Goal: Transaction & Acquisition: Book appointment/travel/reservation

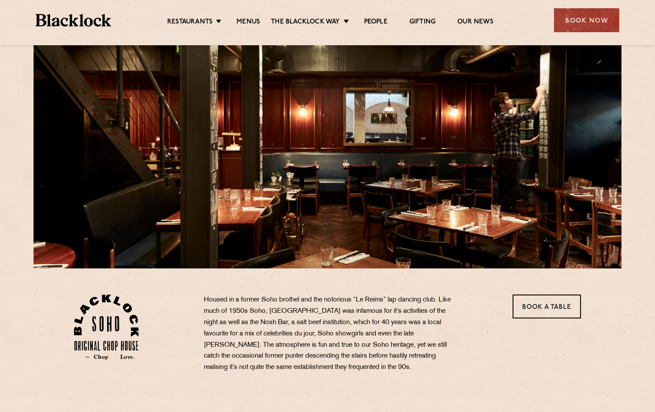
scroll to position [55, 0]
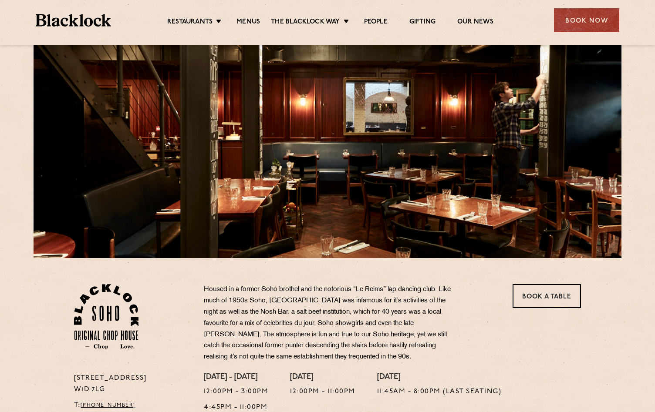
drag, startPoint x: 312, startPoint y: 302, endPoint x: 362, endPoint y: 303, distance: 50.5
click at [353, 303] on p "Housed in a former Soho brothel and the notorious “Le Reims” lap dancing club. …" at bounding box center [332, 323] width 257 height 79
drag, startPoint x: 386, startPoint y: 304, endPoint x: 322, endPoint y: 304, distance: 64.5
click at [322, 304] on p "Housed in a former Soho brothel and the notorious “Le Reims” lap dancing club. …" at bounding box center [332, 323] width 257 height 79
click at [338, 329] on p "Housed in a former Soho brothel and the notorious “Le Reims” lap dancing club. …" at bounding box center [332, 323] width 257 height 79
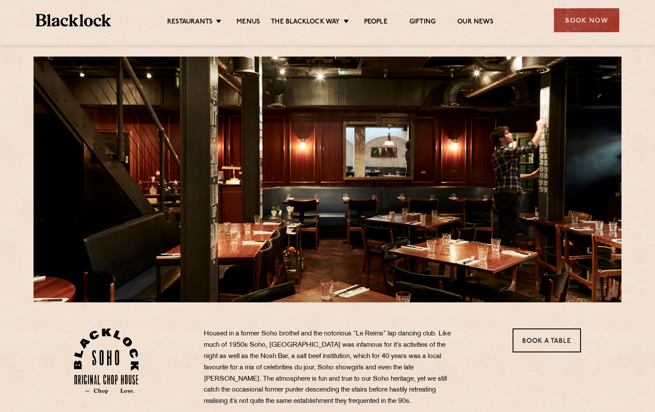
scroll to position [0, 0]
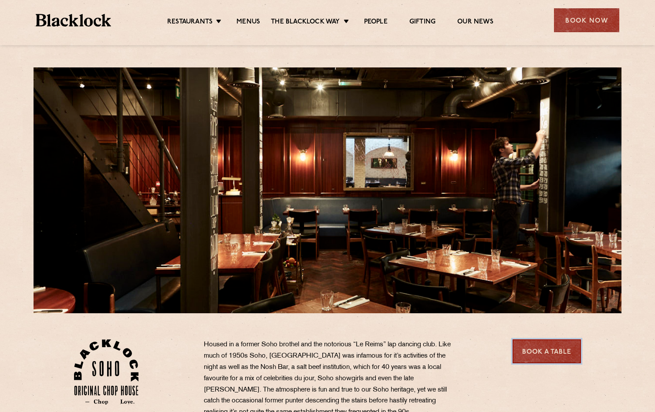
click at [552, 344] on link "Book a Table" at bounding box center [547, 352] width 68 height 24
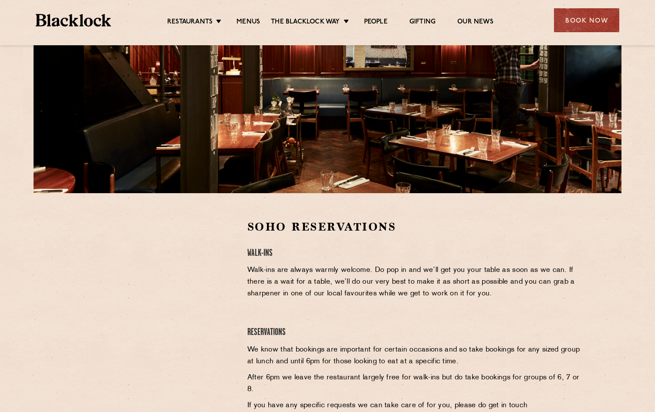
scroll to position [157, 0]
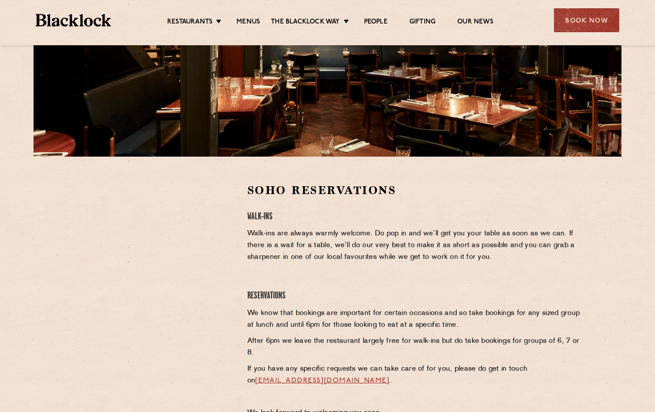
click at [242, 241] on div "Soho Reservations Walk-Ins Walk-ins are always warmly welcome. Do pop in and we…" at bounding box center [414, 303] width 347 height 241
drag, startPoint x: 206, startPoint y: 216, endPoint x: 201, endPoint y: 220, distance: 6.8
click at [206, 216] on div at bounding box center [154, 248] width 160 height 131
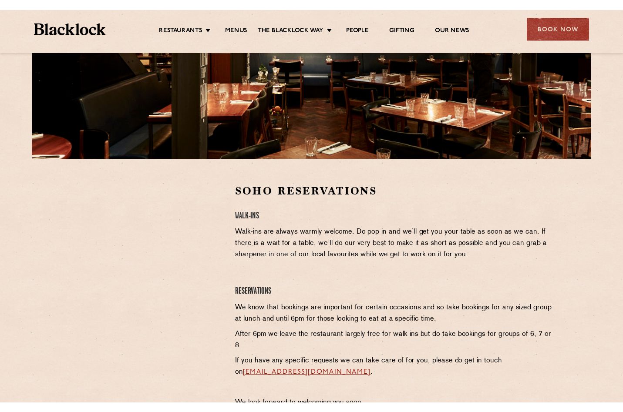
scroll to position [0, 0]
